Goal: Task Accomplishment & Management: Manage account settings

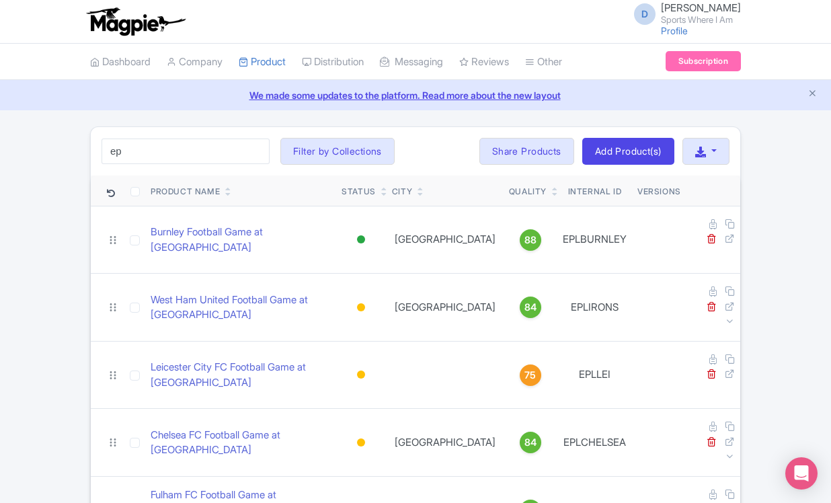
type input "e"
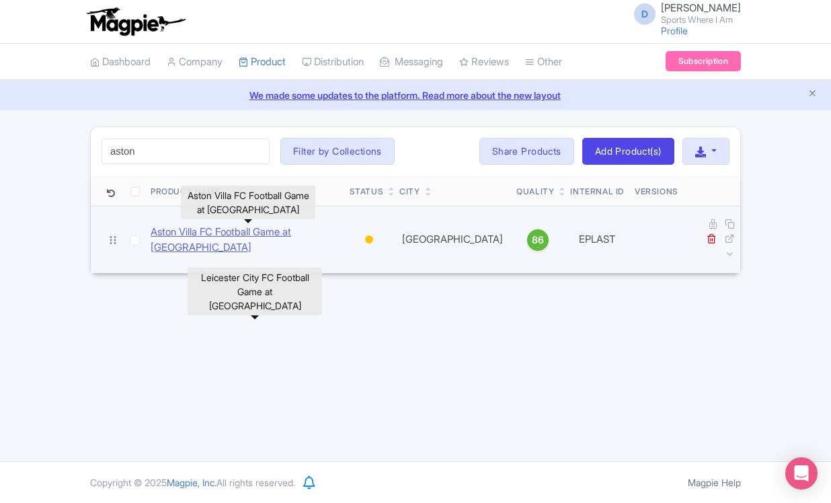
type input "aston"
click at [309, 226] on link "Aston Villa FC Football Game at [GEOGRAPHIC_DATA]" at bounding box center [245, 239] width 188 height 30
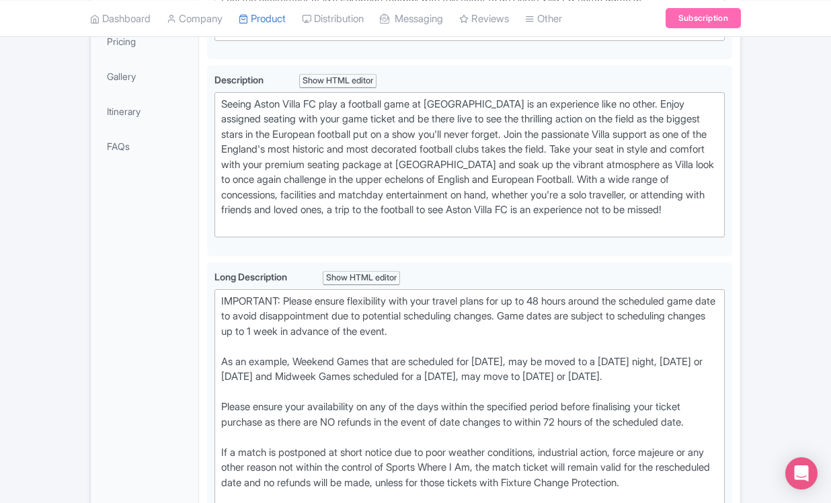
scroll to position [409, 0]
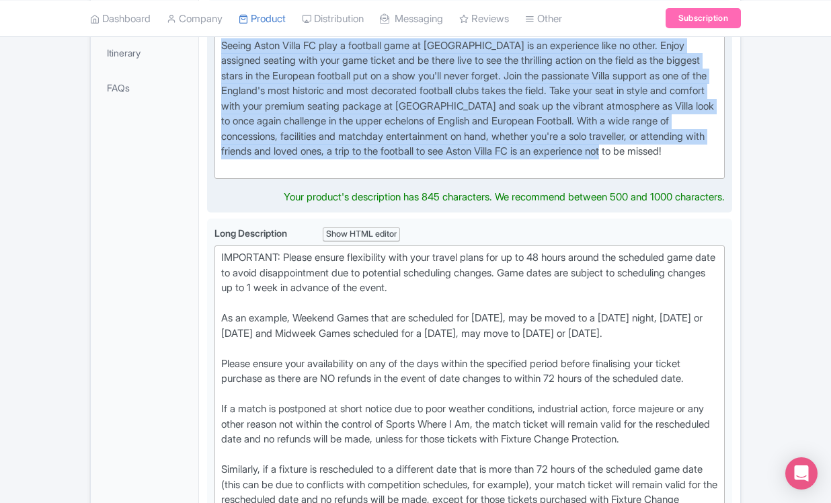
drag, startPoint x: 220, startPoint y: 91, endPoint x: 341, endPoint y: 216, distance: 173.5
click at [341, 179] on trix-editor "Seeing Aston Villa FC play a football game at [GEOGRAPHIC_DATA] is an experienc…" at bounding box center [469, 107] width 510 height 146
type trix-editor "<div>Seeing Aston Villa FC play a football game at [GEOGRAPHIC_DATA] is an expe…"
copy div "Seeing Aston Villa FC play a football game at [GEOGRAPHIC_DATA] is an experienc…"
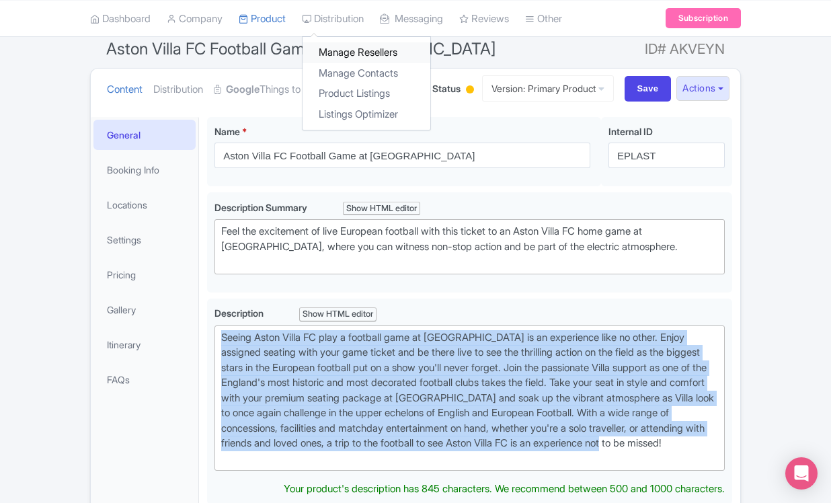
scroll to position [107, 0]
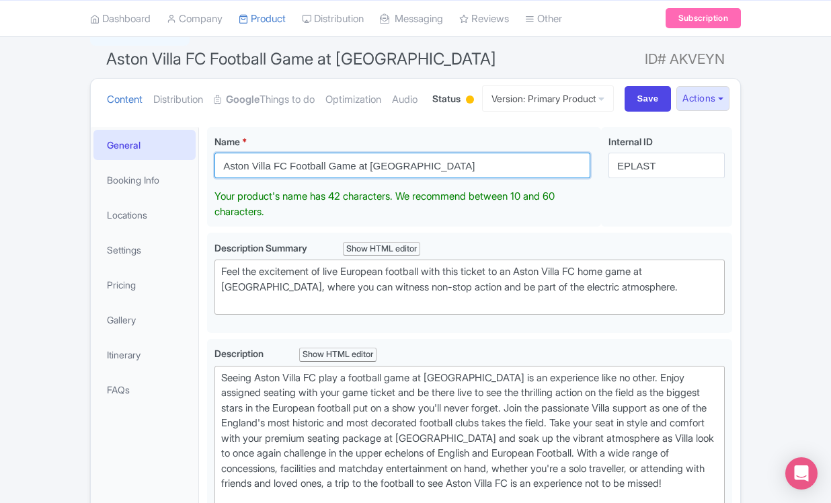
drag, startPoint x: 432, startPoint y: 212, endPoint x: 201, endPoint y: 213, distance: 231.2
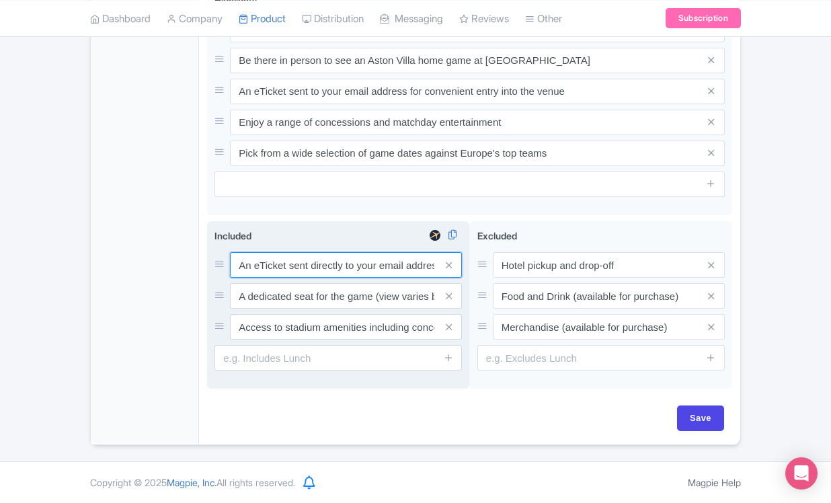
scroll to position [1193, 0]
drag, startPoint x: 234, startPoint y: 265, endPoint x: 239, endPoint y: 270, distance: 7.1
click at [239, 269] on input "An eTicket sent directly to your email address" at bounding box center [346, 265] width 232 height 26
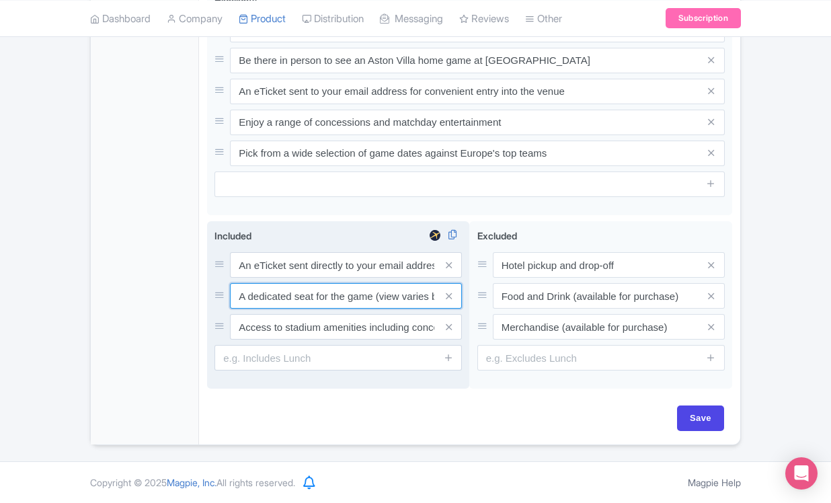
drag, startPoint x: 237, startPoint y: 298, endPoint x: 248, endPoint y: 310, distance: 16.7
click at [248, 310] on div "An eTicket sent directly to your email address A dedicated seat for the game (v…" at bounding box center [337, 295] width 247 height 87
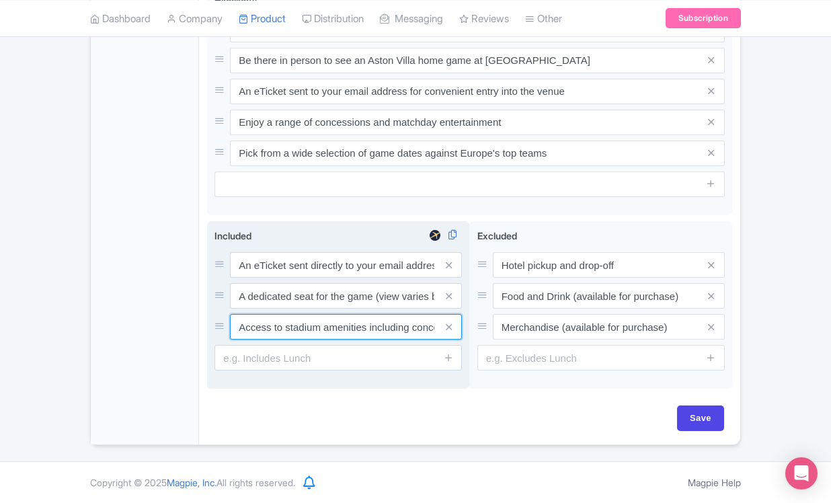
drag, startPoint x: 238, startPoint y: 321, endPoint x: 261, endPoint y: 340, distance: 30.1
click at [261, 340] on div "Included i An eTicket sent directly to your email address A dedicated seat for …" at bounding box center [337, 299] width 247 height 142
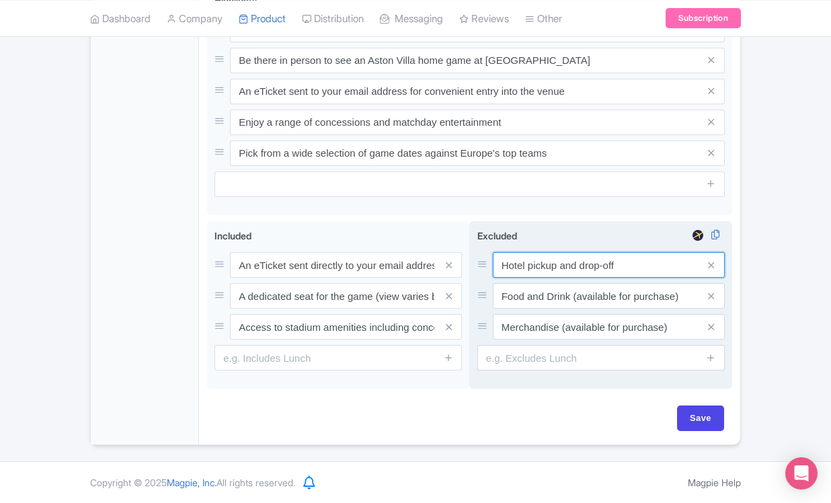
drag, startPoint x: 500, startPoint y: 262, endPoint x: 523, endPoint y: 279, distance: 28.4
click at [523, 279] on div "Hotel pickup and drop-off Food and Drink (available for purchase) Merchandise (…" at bounding box center [600, 295] width 247 height 87
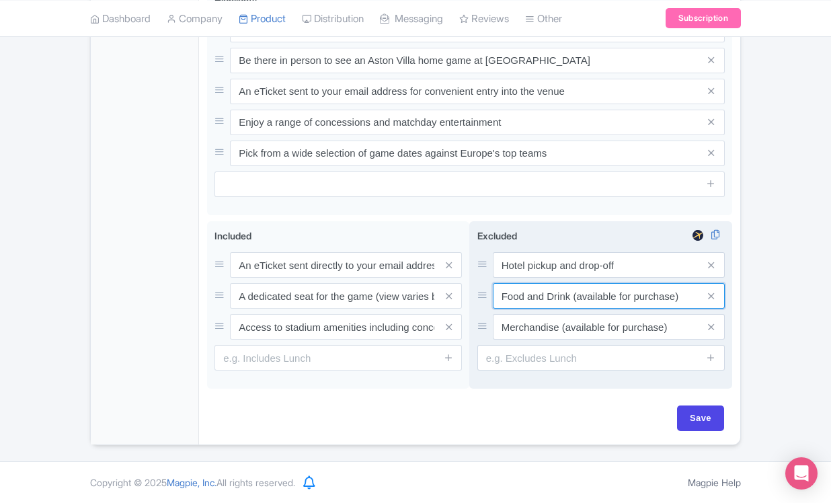
drag, startPoint x: 497, startPoint y: 292, endPoint x: 530, endPoint y: 312, distance: 38.6
click at [530, 312] on div "Hotel pickup and drop-off Food and Drink (available for purchase) Merchandise (…" at bounding box center [600, 295] width 247 height 87
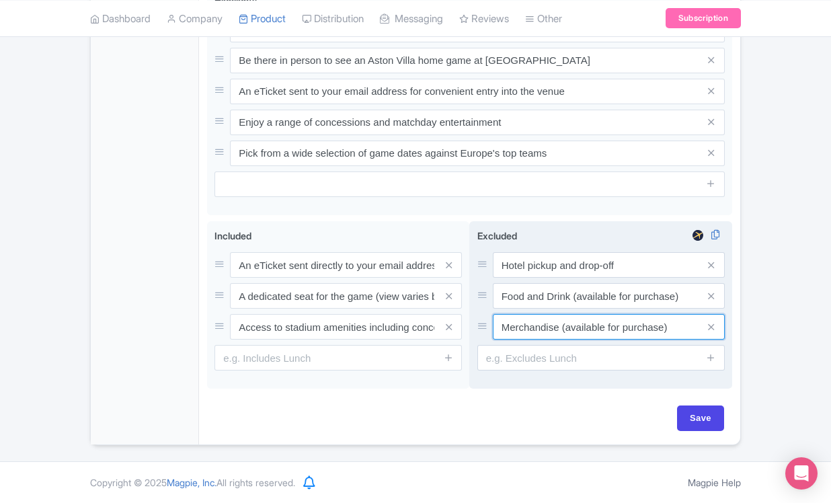
drag, startPoint x: 494, startPoint y: 328, endPoint x: 502, endPoint y: 335, distance: 10.9
click at [502, 335] on input "Merchandise (available for purchase)" at bounding box center [609, 327] width 232 height 26
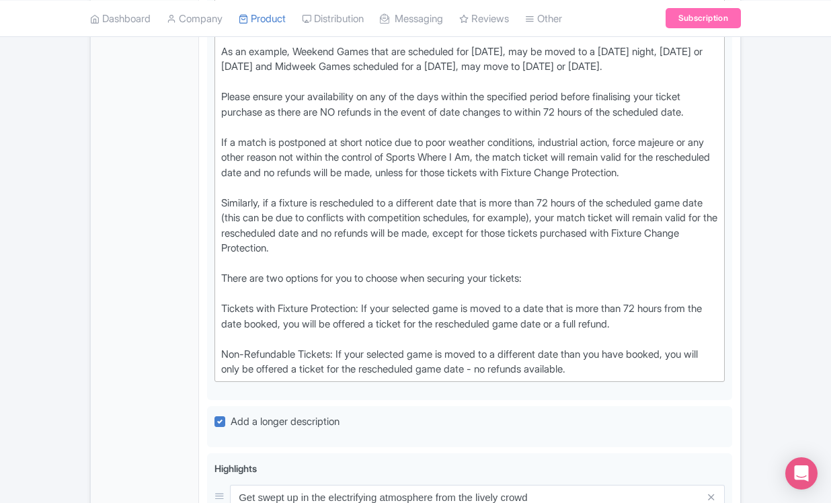
scroll to position [212, 0]
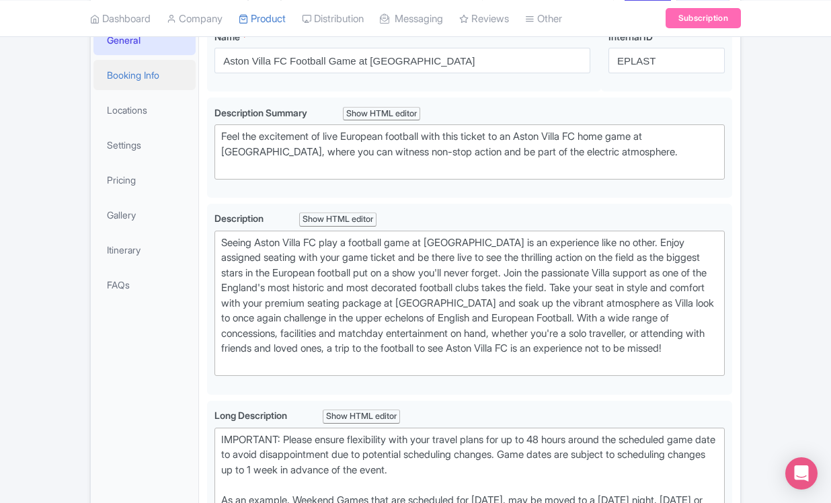
click at [165, 90] on link "Booking Info" at bounding box center [144, 75] width 102 height 30
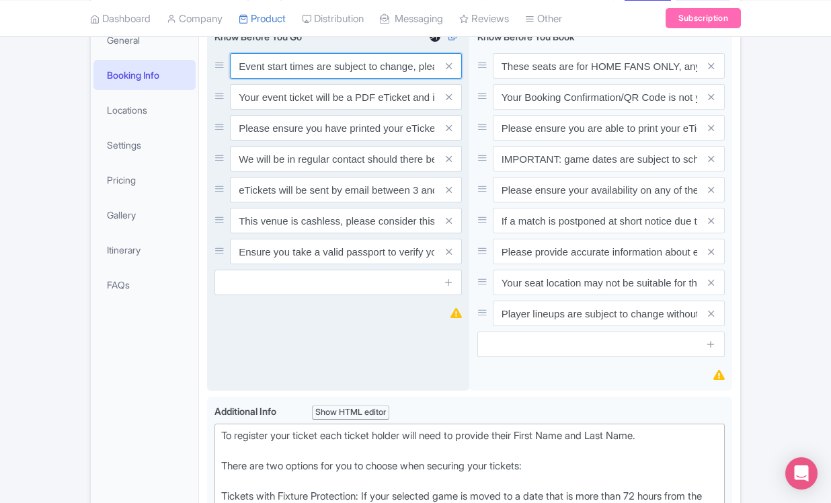
click at [232, 79] on input "Event start times are subject to change, please check these closer to the event…" at bounding box center [346, 66] width 232 height 26
click at [265, 110] on input "Your event ticket will be a PDF eTicket and is separate from your booking confi…" at bounding box center [346, 97] width 232 height 26
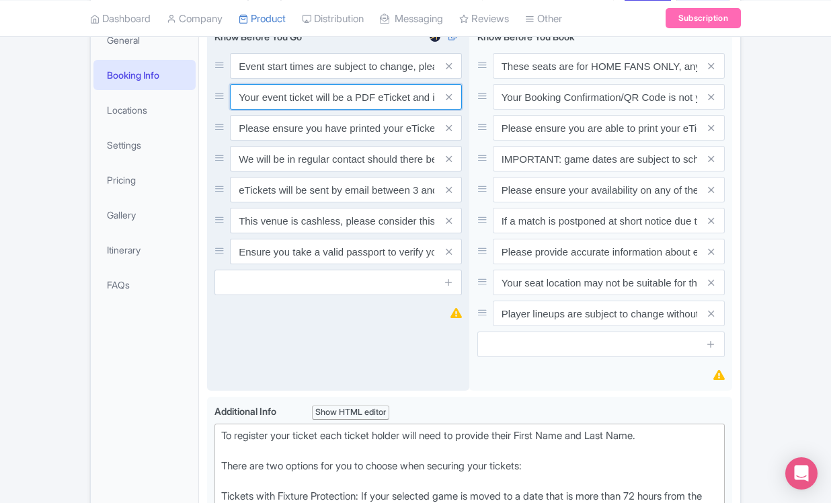
click at [265, 110] on input "Your event ticket will be a PDF eTicket and is separate from your booking confi…" at bounding box center [346, 97] width 232 height 26
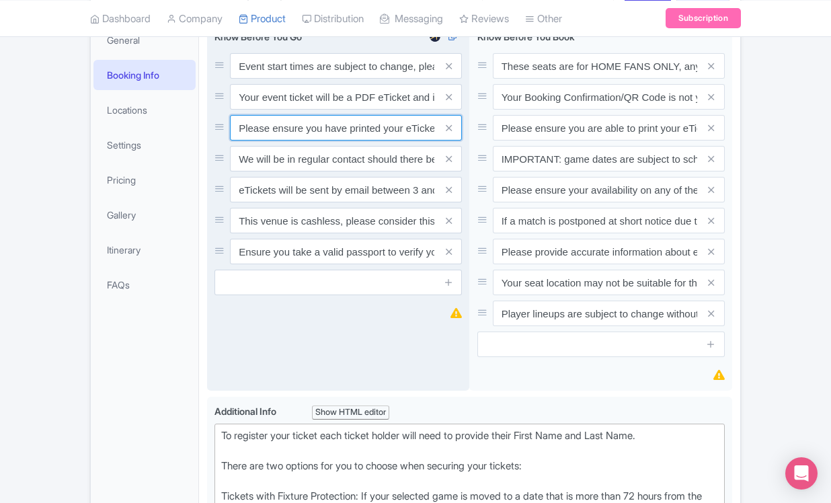
click at [270, 140] on input "Please ensure you have printed your eTicket prior to the game." at bounding box center [346, 128] width 232 height 26
click at [279, 171] on input "We will be in regular contact should there be any updates or changes ahead of y…" at bounding box center [346, 159] width 232 height 26
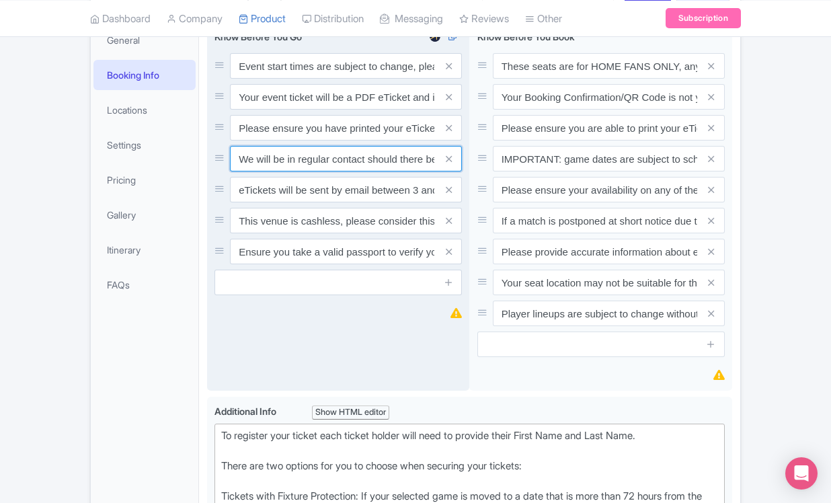
click at [279, 171] on input "We will be in regular contact should there be any updates or changes ahead of y…" at bounding box center [346, 159] width 232 height 26
click at [281, 171] on input "We will be in regular contact should there be any updates or changes ahead of y…" at bounding box center [346, 159] width 232 height 26
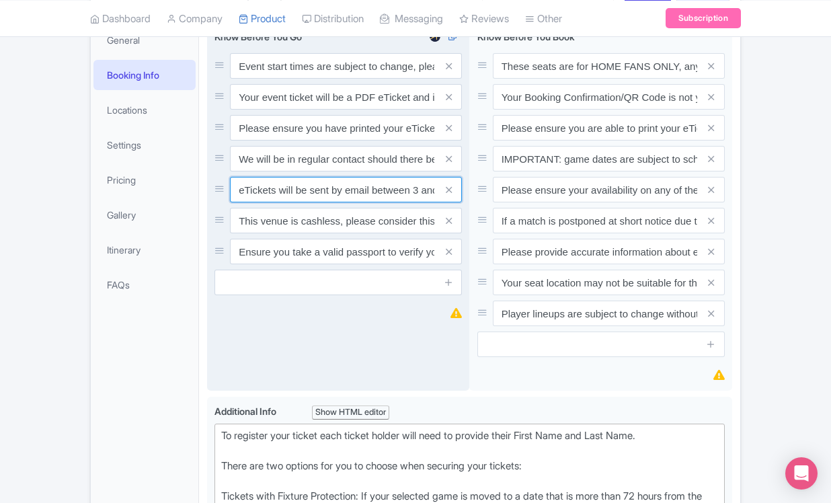
click at [275, 202] on input "eTickets will be sent by email between 3 and 5 days before the match." at bounding box center [346, 190] width 232 height 26
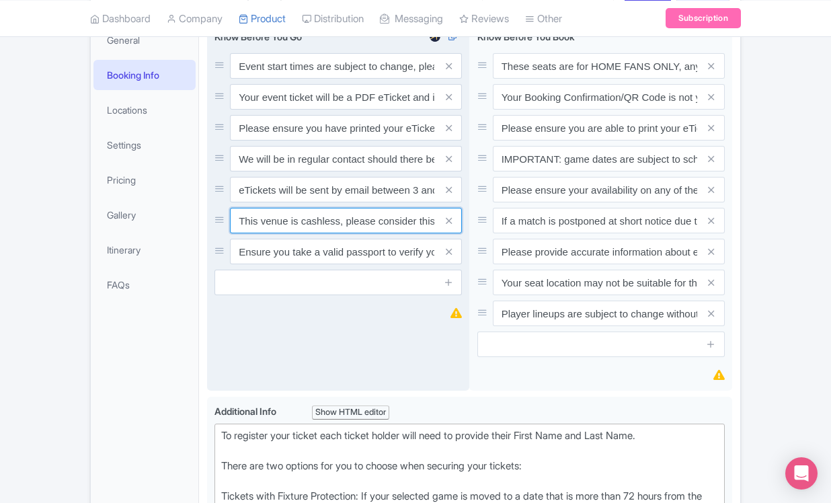
click at [294, 233] on input "This venue is cashless, please consider this for any extra purchases you wish t…" at bounding box center [346, 221] width 232 height 26
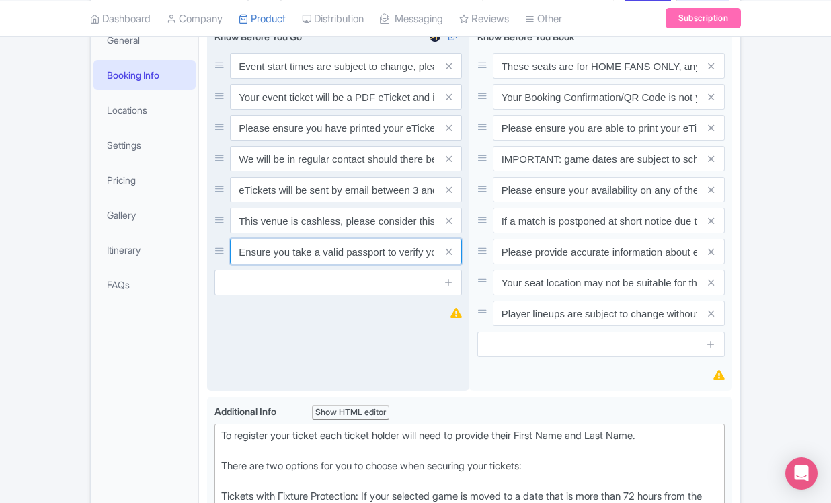
click at [284, 264] on input "Ensure you take a valid passport to verify your identity upon entry" at bounding box center [346, 252] width 232 height 26
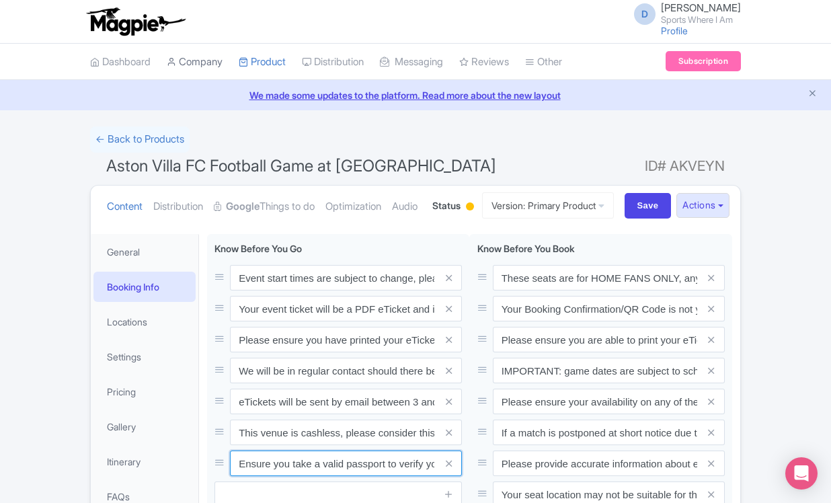
scroll to position [0, 0]
click at [167, 142] on link "← Back to Products" at bounding box center [139, 139] width 99 height 26
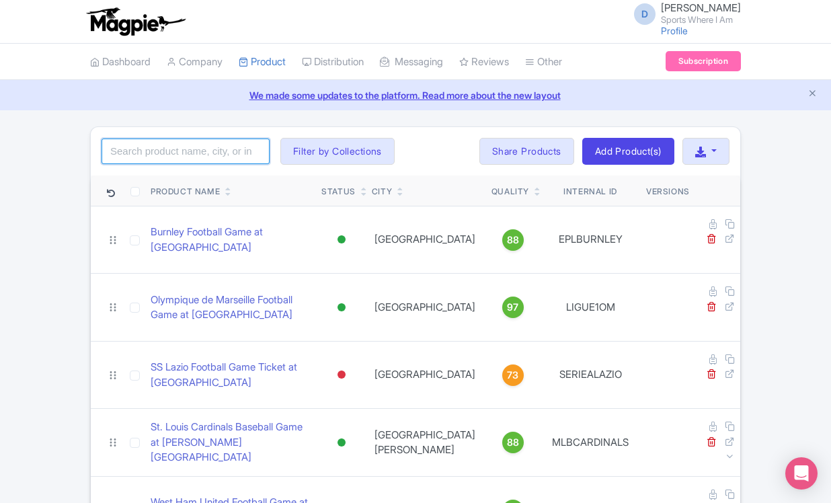
click at [163, 157] on input "search" at bounding box center [185, 151] width 168 height 26
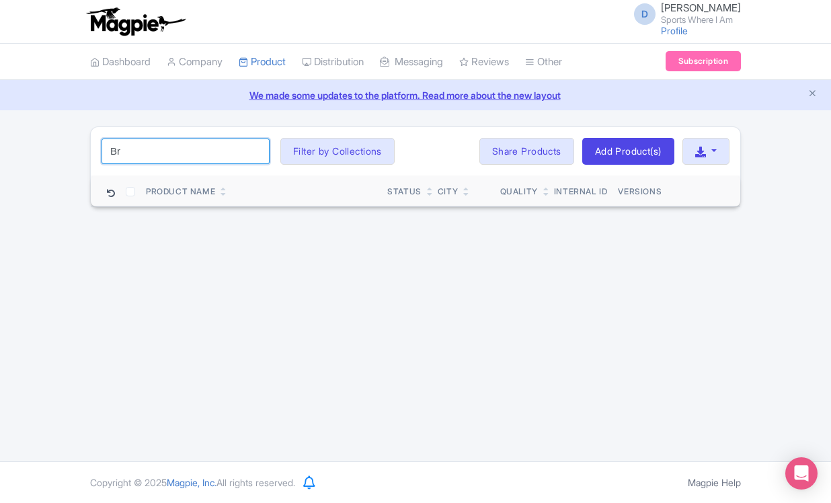
type input "B"
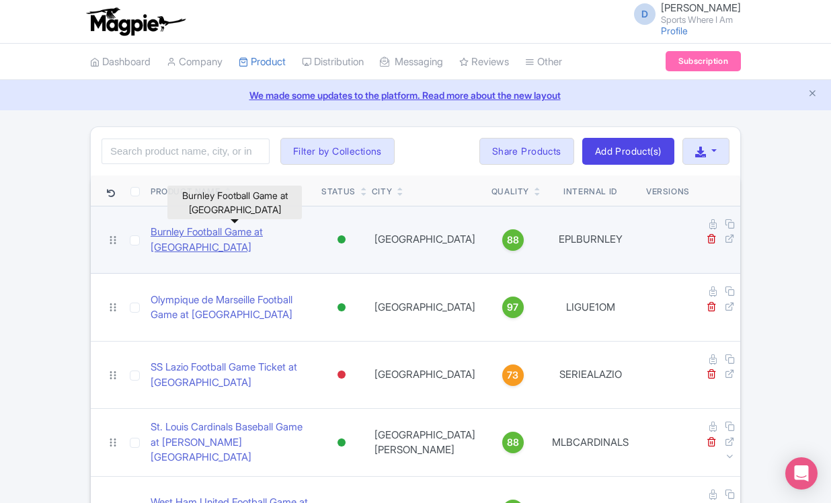
click at [281, 227] on link "Burnley Football Game at Turf Moor" at bounding box center [231, 239] width 160 height 30
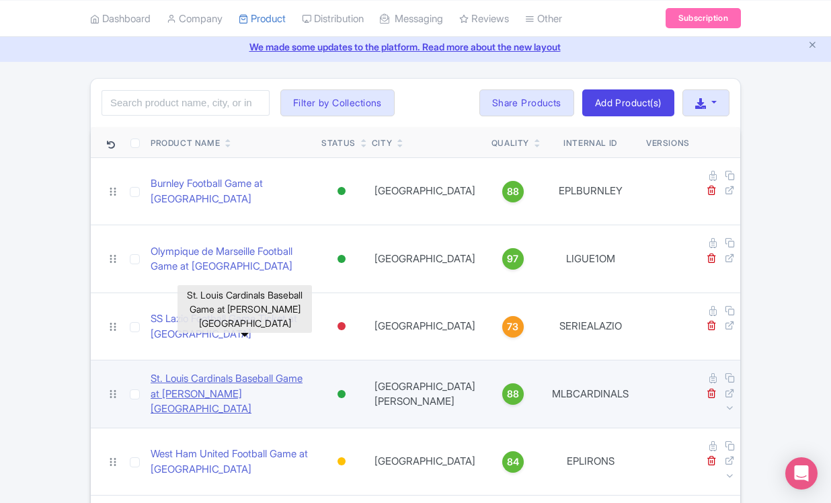
scroll to position [60, 0]
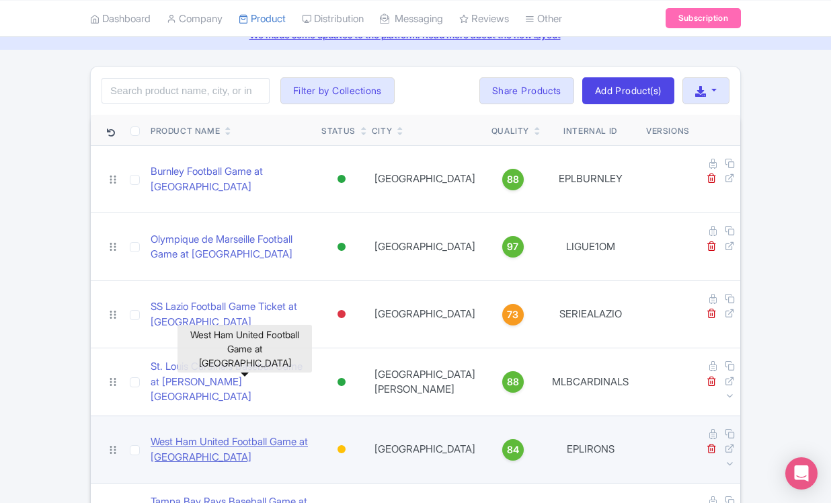
click at [204, 434] on link "West Ham United Football Game at London Stadium" at bounding box center [231, 449] width 160 height 30
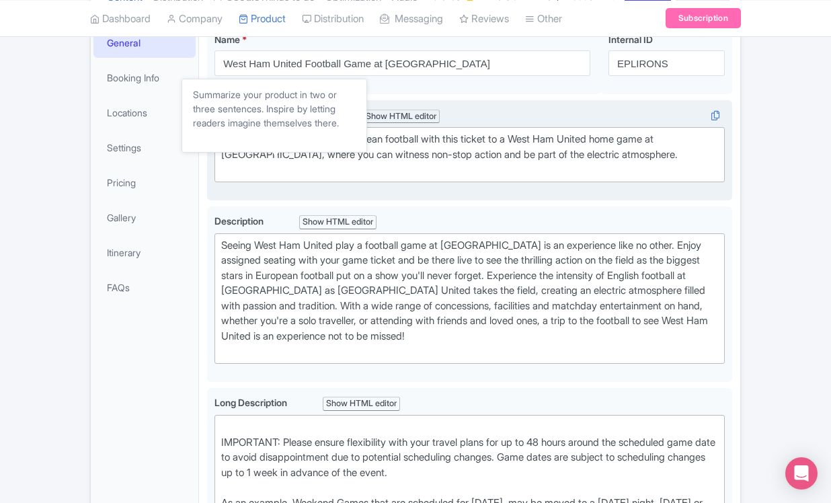
scroll to position [210, 0]
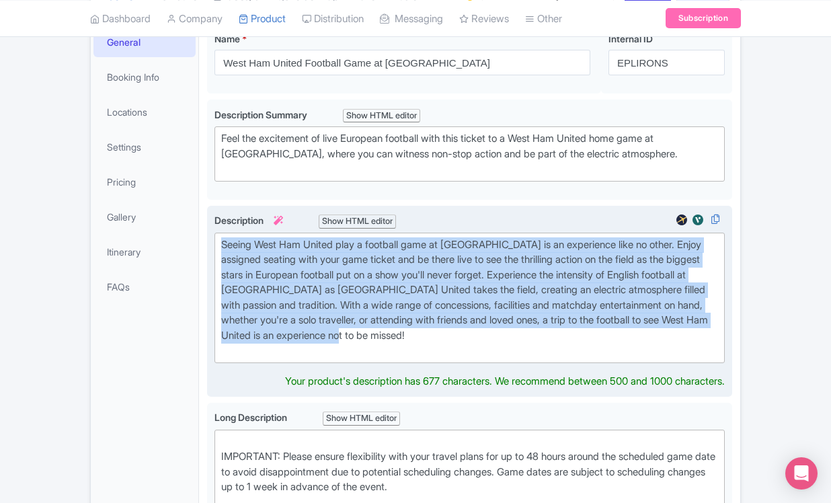
drag, startPoint x: 221, startPoint y: 290, endPoint x: 507, endPoint y: 386, distance: 301.3
click at [507, 358] on div "Seeing West Ham United play a football game at London Stadium is an experience …" at bounding box center [469, 297] width 497 height 121
type trix-editor "<div>Seeing West Ham United play a football game at London Stadium is an experi…"
copy div "Seeing West Ham United play a football game at London Stadium is an experience …"
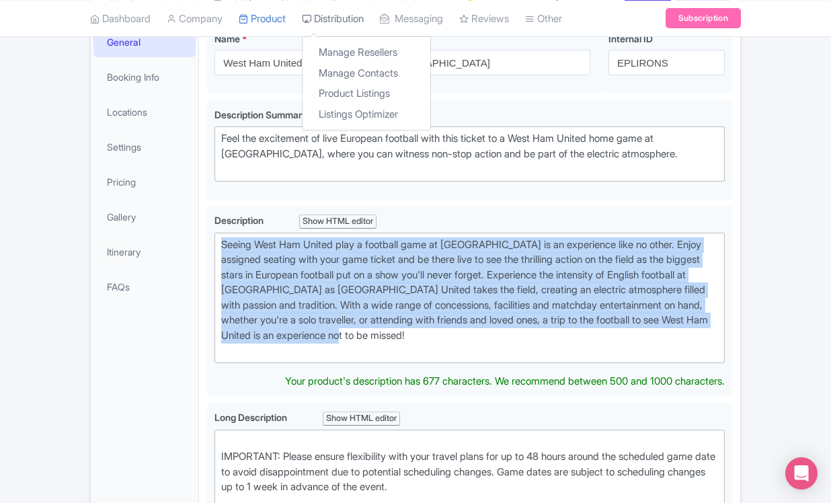
copy div "Seeing West Ham United play a football game at London Stadium is an experience …"
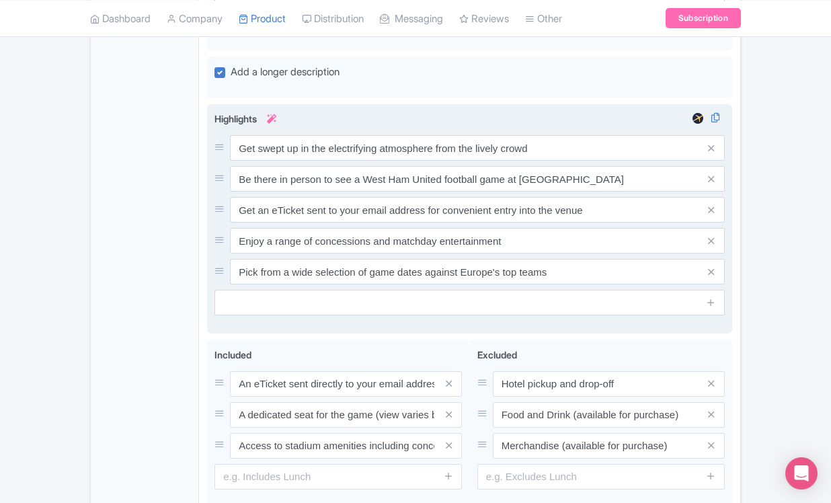
scroll to position [992, 0]
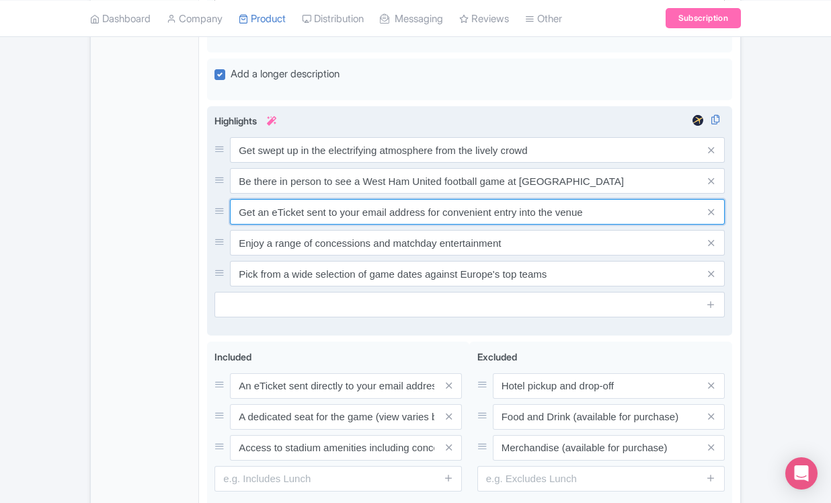
drag, startPoint x: 239, startPoint y: 273, endPoint x: 573, endPoint y: 293, distance: 333.9
click at [573, 286] on div "Get swept up in the electrifying atmosphere from the lively crowd Be there in p…" at bounding box center [469, 211] width 510 height 149
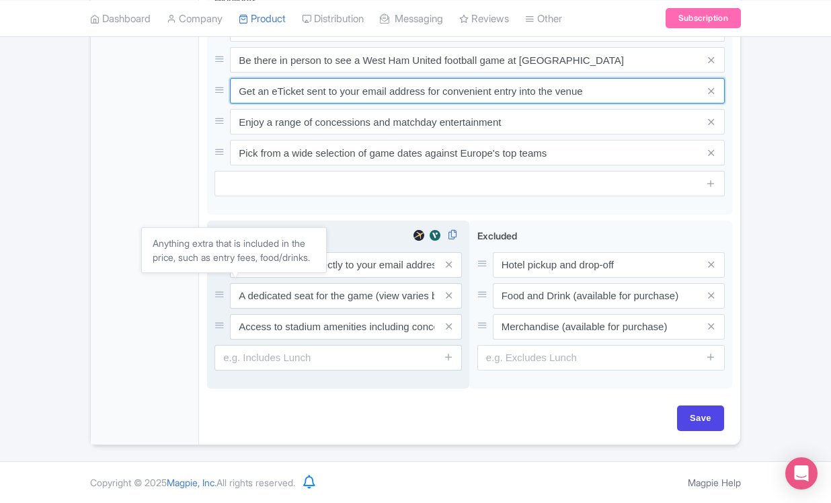
scroll to position [1178, 0]
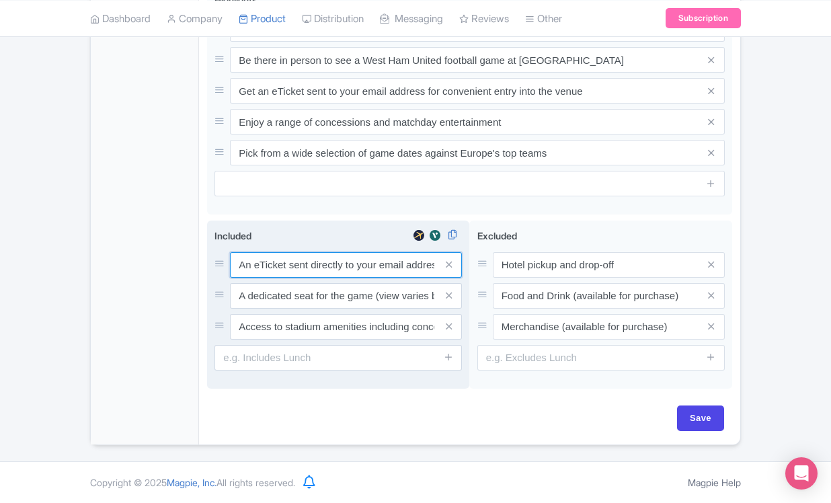
click at [251, 259] on input "An eTicket sent directly to your email address" at bounding box center [346, 265] width 232 height 26
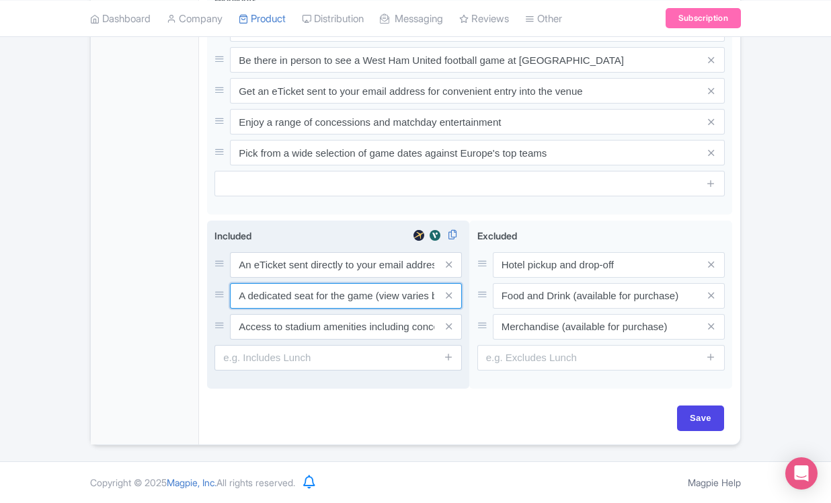
click at [276, 295] on input "A dedicated seat for the game (view varies by seat category)" at bounding box center [346, 296] width 232 height 26
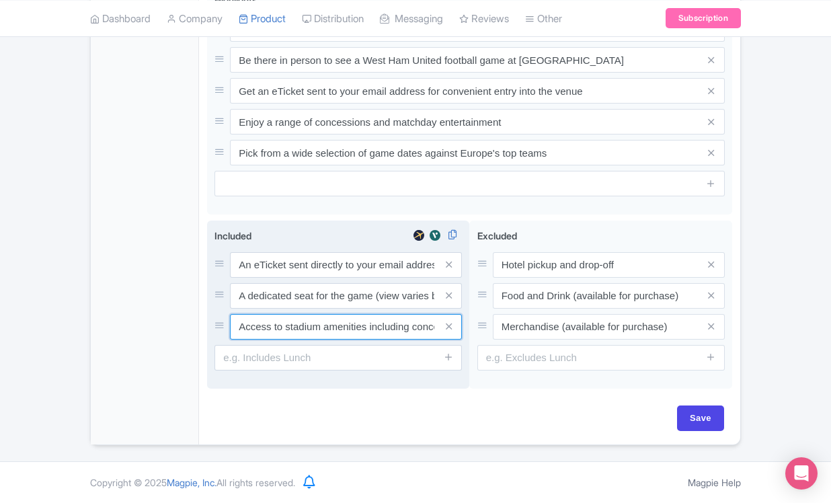
click at [272, 331] on input "Access to stadium amenities including concessions and matchday activations" at bounding box center [346, 327] width 232 height 26
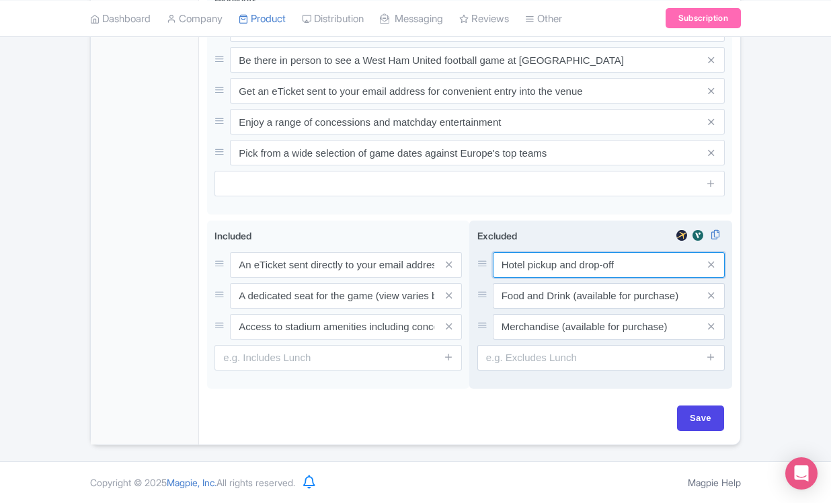
click at [517, 269] on input "Hotel pickup and drop-off" at bounding box center [609, 265] width 232 height 26
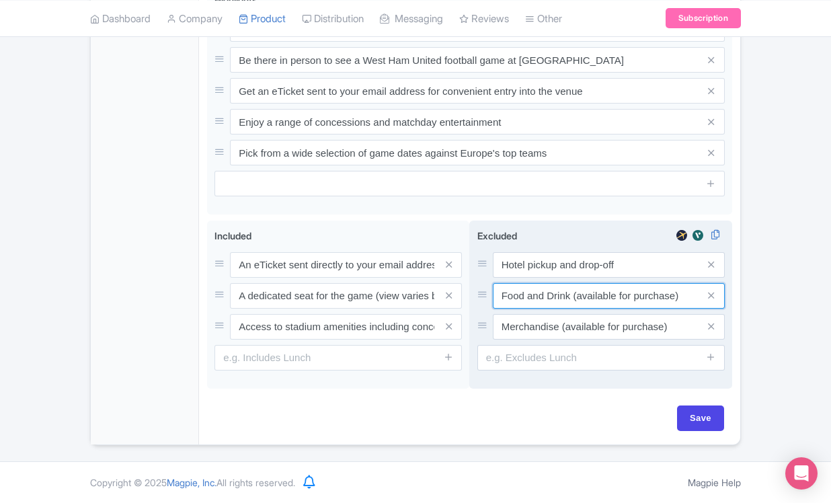
click at [533, 292] on input "Food and Drink (available for purchase)" at bounding box center [609, 296] width 232 height 26
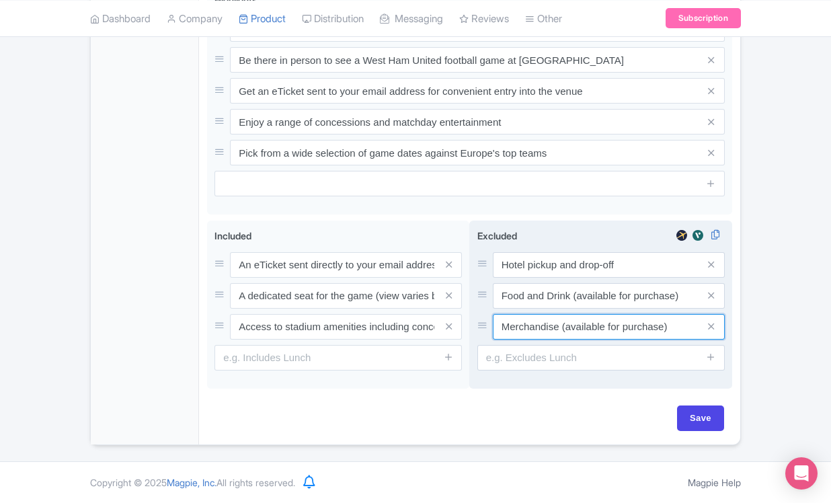
click at [527, 328] on input "Merchandise (available for purchase)" at bounding box center [609, 327] width 232 height 26
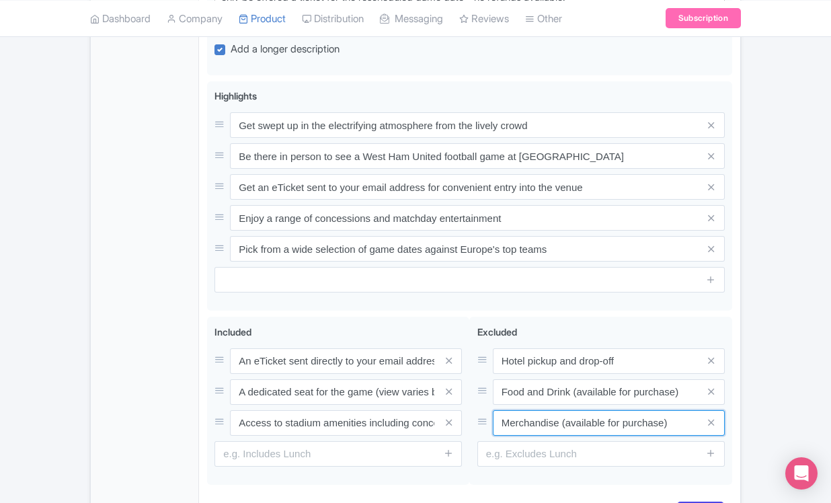
scroll to position [225, 0]
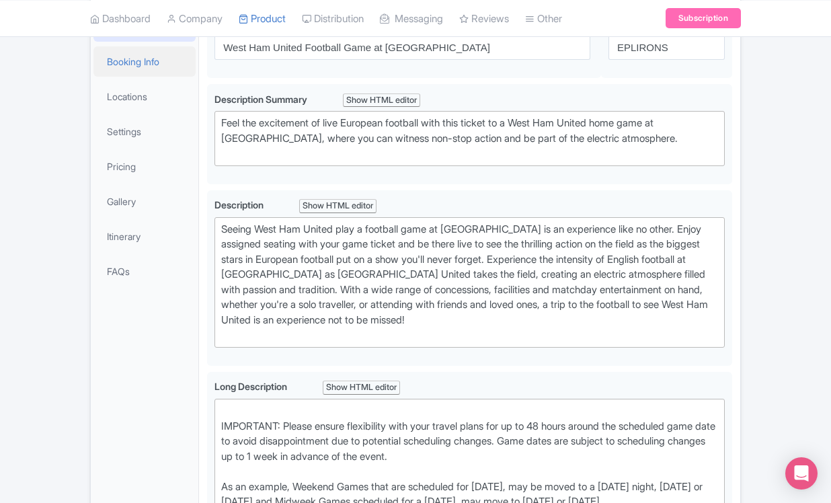
click at [149, 77] on link "Booking Info" at bounding box center [144, 61] width 102 height 30
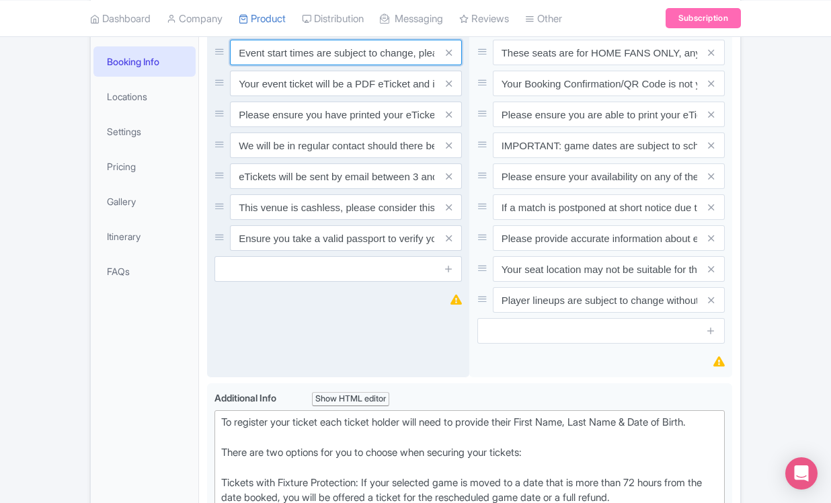
click at [263, 65] on input "Event start times are subject to change, please check these closer to the event…" at bounding box center [346, 53] width 232 height 26
click at [267, 65] on input "Event start times are subject to change, please check these closer to the event…" at bounding box center [346, 53] width 232 height 26
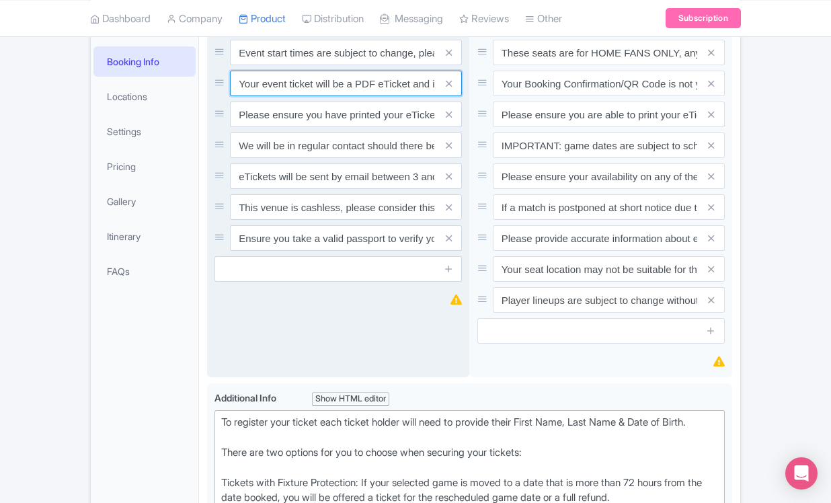
click at [290, 96] on input "Your event ticket will be a PDF eTicket and is separate from your booking confi…" at bounding box center [346, 84] width 232 height 26
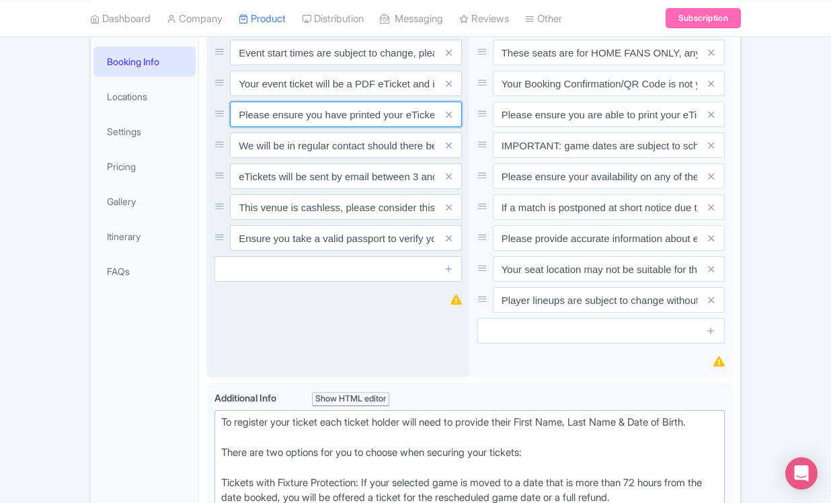
click at [282, 127] on input "Please ensure you have printed your eTicket prior to the game." at bounding box center [346, 114] width 232 height 26
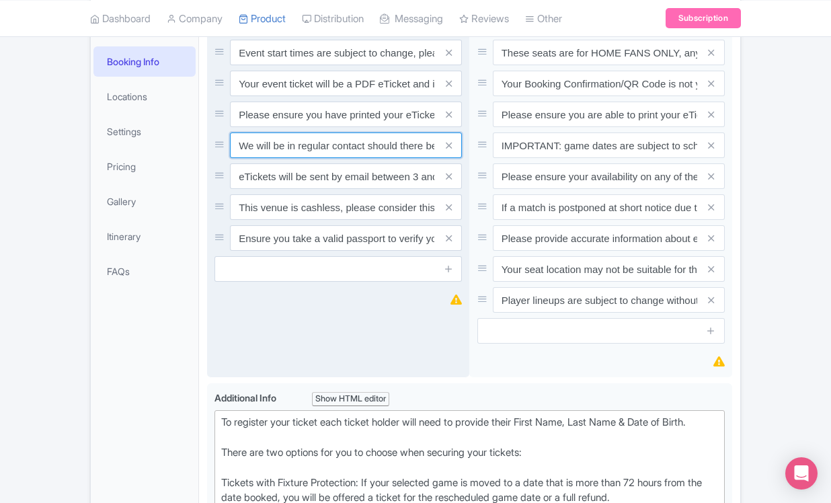
click at [276, 158] on input "We will be in regular contact should there be any updates or changes ahead of y…" at bounding box center [346, 145] width 232 height 26
click at [269, 189] on input "eTickets will be sent by email between 3 and 5 days before the match." at bounding box center [346, 176] width 232 height 26
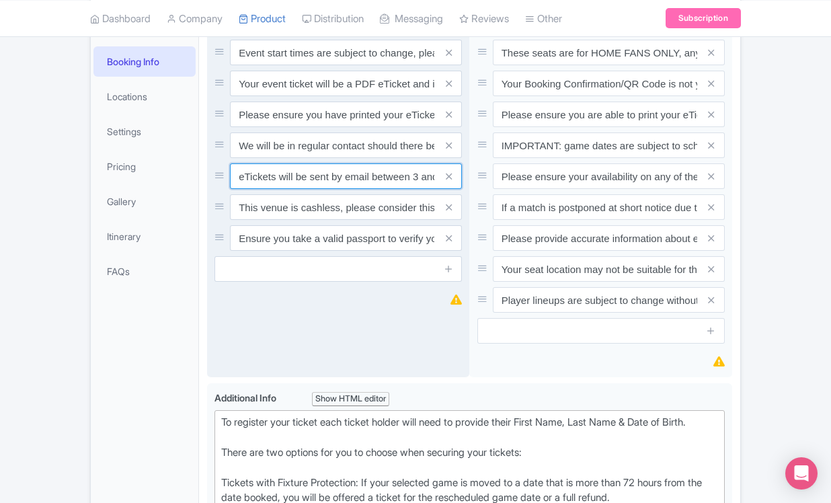
click at [269, 189] on input "eTickets will be sent by email between 3 and 5 days before the match." at bounding box center [346, 176] width 232 height 26
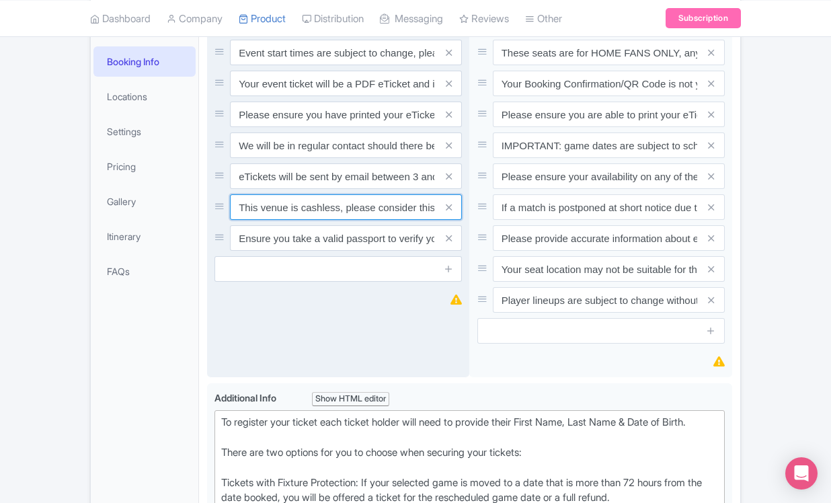
click at [267, 220] on input "This venue is cashless, please consider this for any extra purchases you wish t…" at bounding box center [346, 207] width 232 height 26
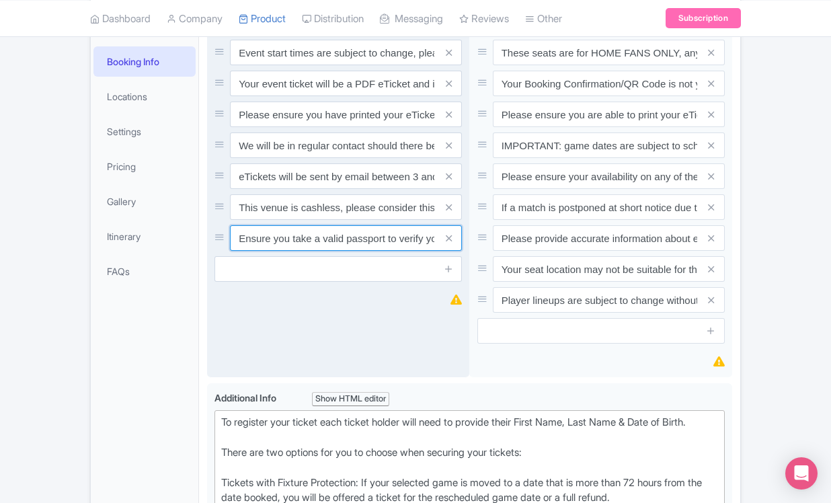
click at [260, 251] on input "Ensure you take a valid passport to verify your identity upon entry" at bounding box center [346, 238] width 232 height 26
